Goal: Information Seeking & Learning: Learn about a topic

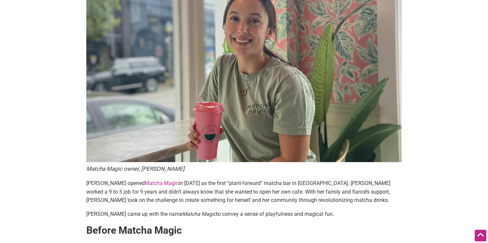
scroll to position [88, 0]
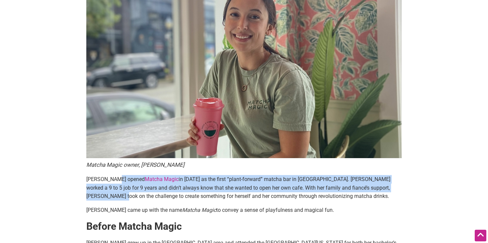
drag, startPoint x: 114, startPoint y: 180, endPoint x: 117, endPoint y: 193, distance: 13.2
click at [117, 193] on span "[PERSON_NAME] opened Matcha Magic in [DATE] as the first “plant-forward” matcha…" at bounding box center [238, 187] width 304 height 23
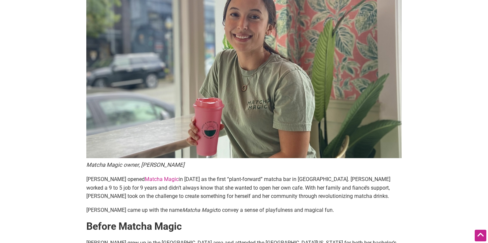
click at [117, 199] on span "[PERSON_NAME] opened Matcha Magic in [DATE] as the first “plant-forward” matcha…" at bounding box center [238, 187] width 304 height 23
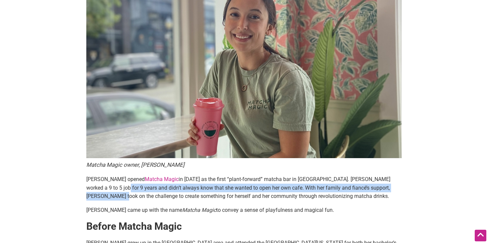
drag, startPoint x: 116, startPoint y: 193, endPoint x: 110, endPoint y: 185, distance: 9.7
click at [110, 187] on p "[PERSON_NAME] opened Matcha Magic in [DATE] as the first “plant-forward” matcha…" at bounding box center [243, 188] width 315 height 26
click at [110, 185] on span "[PERSON_NAME] opened Matcha Magic in [DATE] as the first “plant-forward” matcha…" at bounding box center [238, 187] width 304 height 23
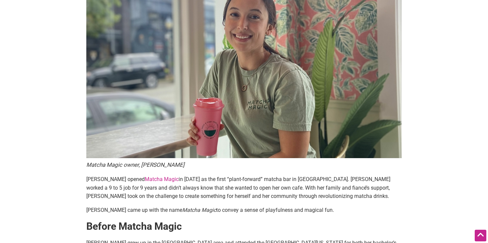
click at [110, 185] on span "[PERSON_NAME] opened Matcha Magic in [DATE] as the first “plant-forward” matcha…" at bounding box center [238, 187] width 304 height 23
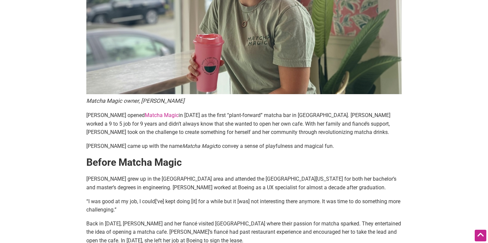
scroll to position [157, 0]
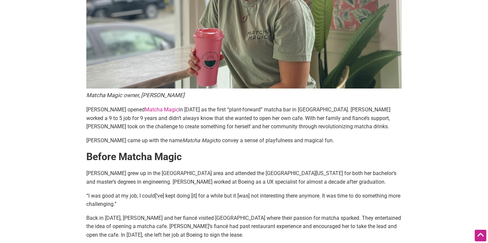
click at [110, 185] on p "[PERSON_NAME] grew up in the [GEOGRAPHIC_DATA] area and attended the [GEOGRAPHI…" at bounding box center [243, 177] width 315 height 17
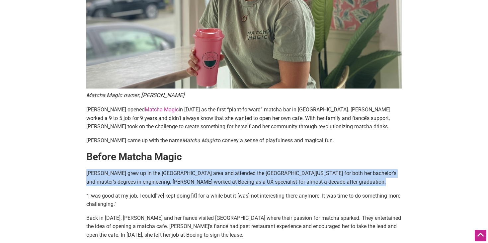
click at [110, 185] on p "[PERSON_NAME] grew up in the [GEOGRAPHIC_DATA] area and attended the [GEOGRAPHI…" at bounding box center [243, 177] width 315 height 17
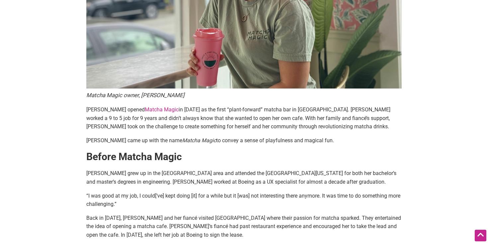
click at [110, 185] on p "[PERSON_NAME] grew up in the [GEOGRAPHIC_DATA] area and attended the [GEOGRAPHI…" at bounding box center [243, 177] width 315 height 17
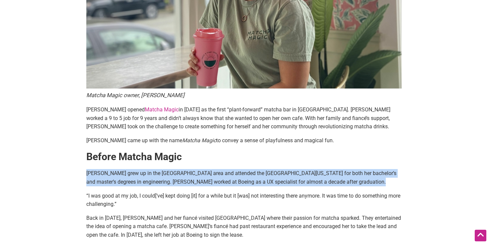
click at [89, 173] on span "[PERSON_NAME] grew up in the [GEOGRAPHIC_DATA] area and attended the [GEOGRAPHI…" at bounding box center [241, 177] width 310 height 15
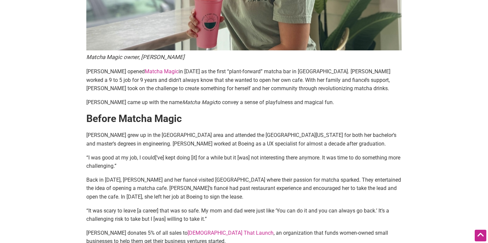
scroll to position [196, 0]
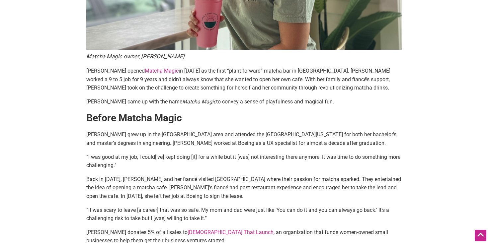
click at [82, 173] on article "By tranhk — [DATE] Matcha Magic owner, [PERSON_NAME] [PERSON_NAME] opened Match…" at bounding box center [244, 230] width 329 height 742
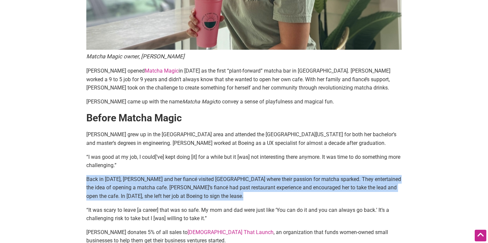
click at [82, 173] on article "By tranhk — [DATE] Matcha Magic owner, [PERSON_NAME] [PERSON_NAME] opened Match…" at bounding box center [244, 230] width 329 height 742
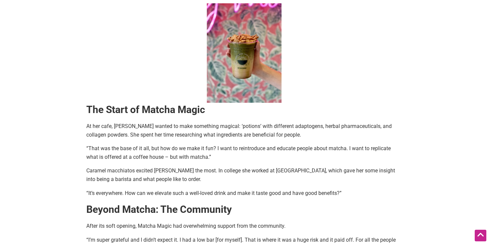
scroll to position [500, 0]
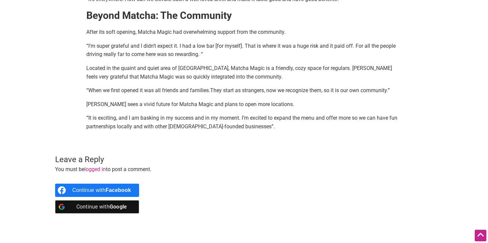
scroll to position [739, 0]
